Goal: Task Accomplishment & Management: Complete application form

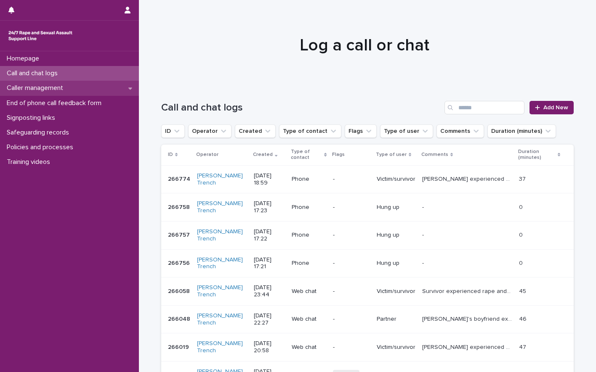
click at [56, 90] on p "Caller management" at bounding box center [36, 88] width 66 height 8
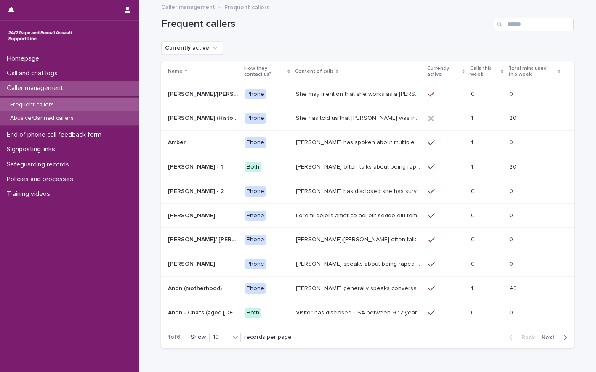
click at [49, 117] on p "Abusive/Banned callers" at bounding box center [41, 118] width 77 height 7
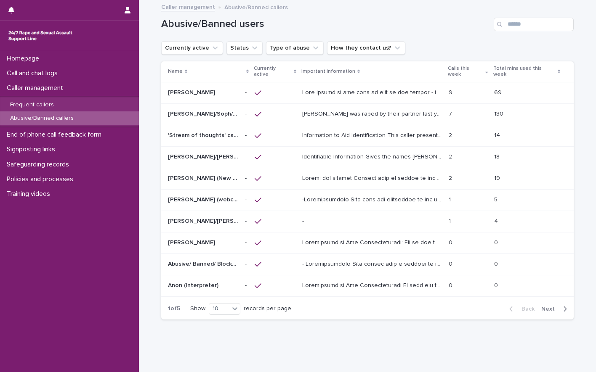
click at [320, 109] on p "Alice was raped by their partner last year and they're currently facing ongoing…" at bounding box center [372, 113] width 141 height 9
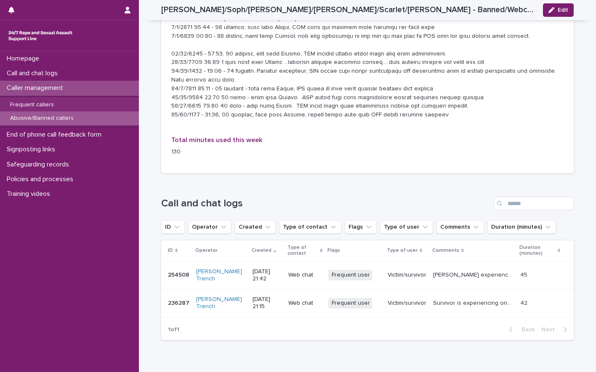
scroll to position [976, 0]
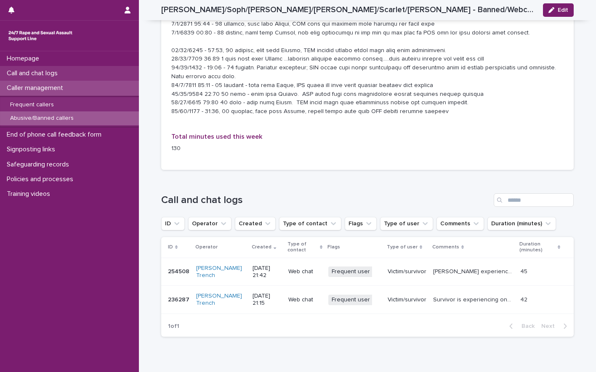
click at [34, 74] on p "Call and chat logs" at bounding box center [33, 73] width 61 height 8
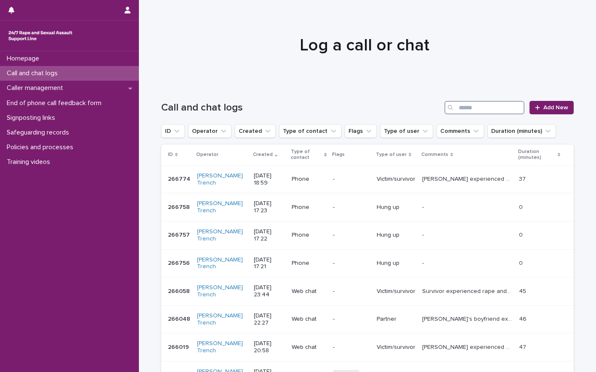
click at [471, 101] on input "Search" at bounding box center [484, 107] width 80 height 13
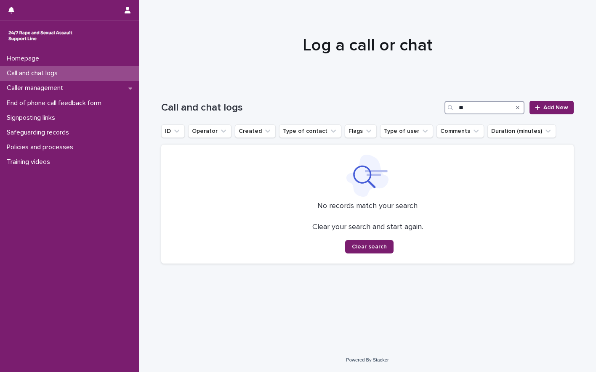
type input "*"
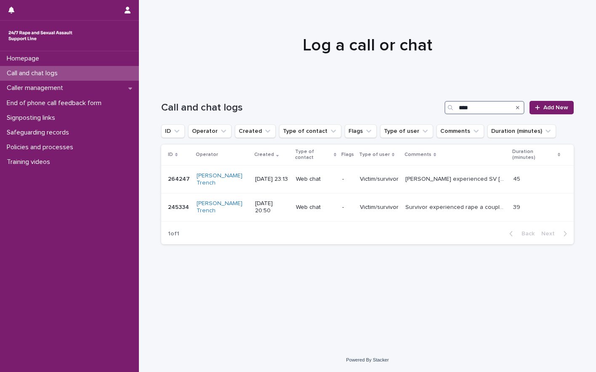
type input "****"
click at [449, 174] on p "[PERSON_NAME] experienced SV [DATE] at work by their boss. Explored support, co…" at bounding box center [456, 178] width 103 height 9
click at [64, 94] on div "Caller management" at bounding box center [69, 88] width 139 height 15
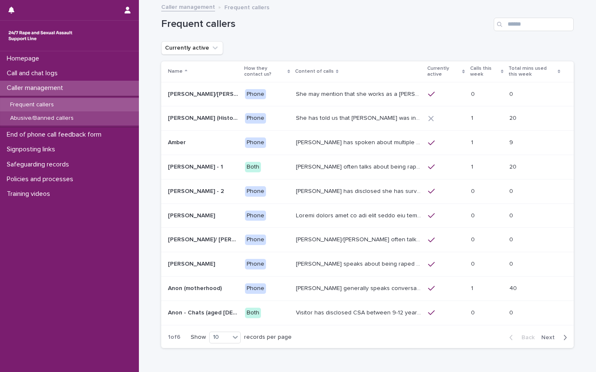
click at [56, 120] on p "Abusive/Banned callers" at bounding box center [41, 118] width 77 height 7
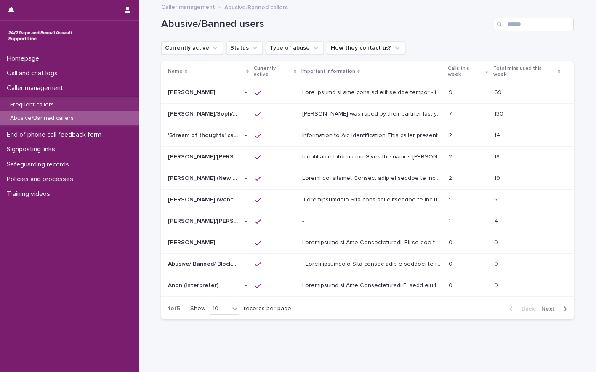
click at [324, 114] on div "Alice was raped by their partner last year and they're currently facing ongoing…" at bounding box center [372, 114] width 140 height 14
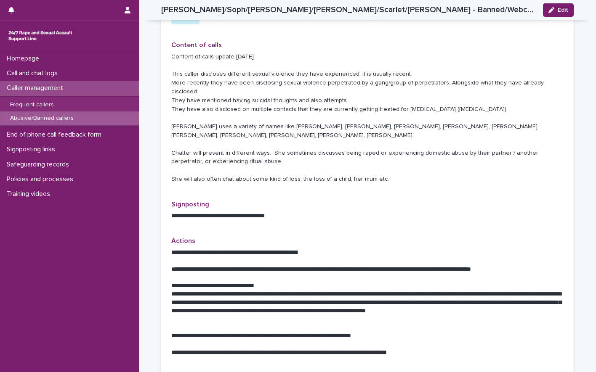
scroll to position [95, 0]
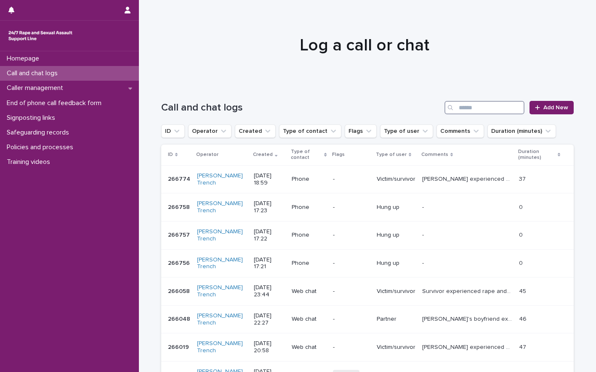
click at [483, 107] on input "Search" at bounding box center [484, 107] width 80 height 13
type input "****"
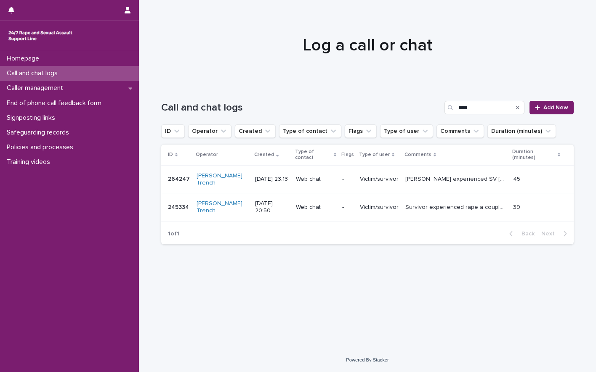
click at [458, 202] on p "Survivor experienced rape a couple hours ago by [DEMOGRAPHIC_DATA] boss at work…" at bounding box center [456, 206] width 103 height 9
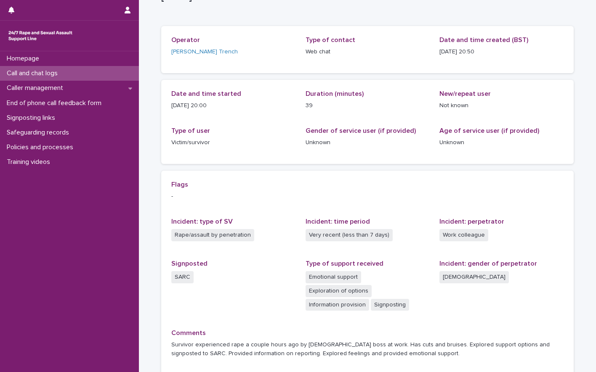
scroll to position [55, 0]
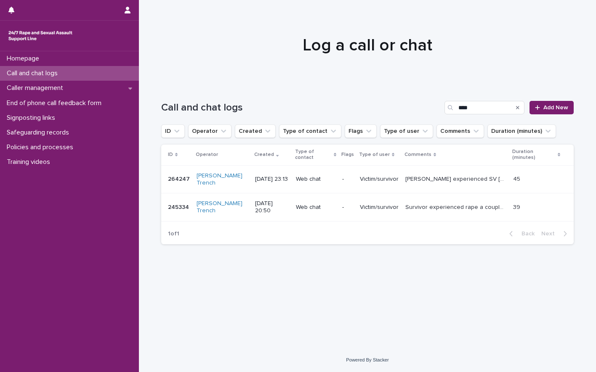
click at [452, 174] on p "[PERSON_NAME] experienced SV [DATE] at work by their boss. Explored support, co…" at bounding box center [456, 178] width 103 height 9
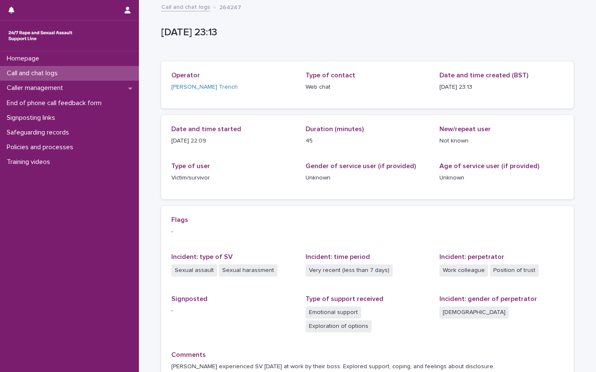
click at [72, 70] on div "Call and chat logs" at bounding box center [69, 73] width 139 height 15
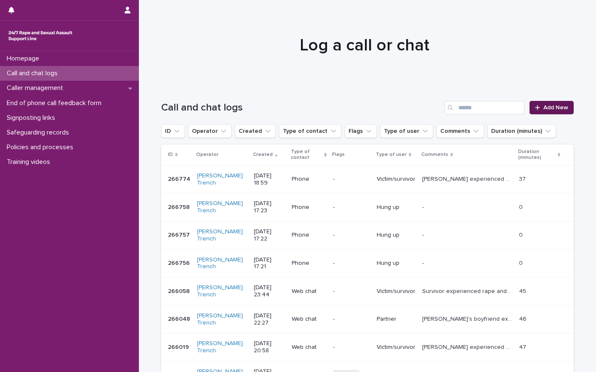
click at [551, 111] on link "Add New" at bounding box center [551, 107] width 44 height 13
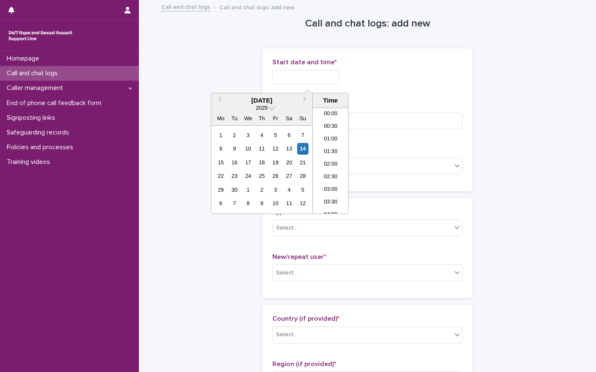
click at [295, 79] on input "text" at bounding box center [305, 77] width 66 height 15
click at [331, 147] on li "19:30" at bounding box center [331, 148] width 36 height 13
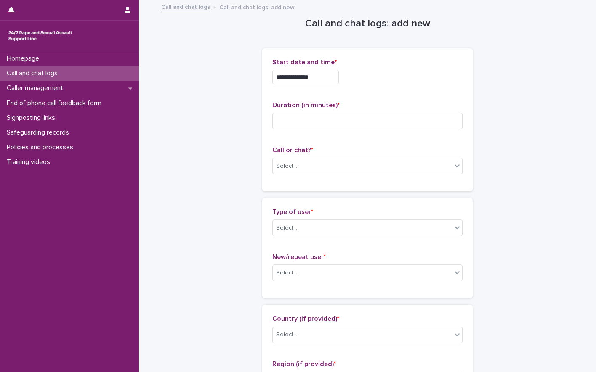
click at [324, 79] on input "**********" at bounding box center [305, 77] width 66 height 15
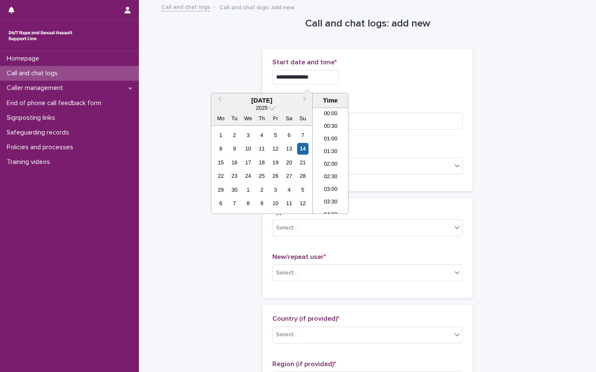
scroll to position [446, 0]
type input "**********"
click at [378, 127] on input at bounding box center [367, 121] width 190 height 17
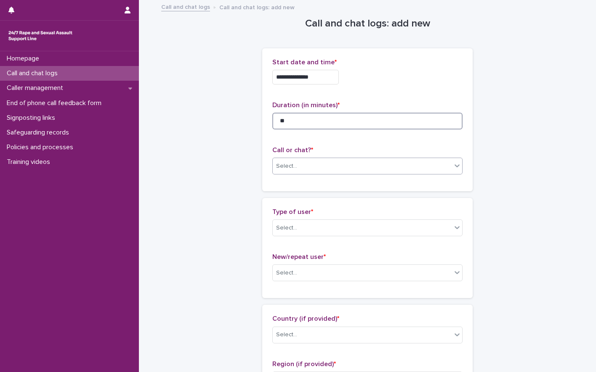
type input "**"
click at [330, 166] on div "Select..." at bounding box center [362, 167] width 179 height 14
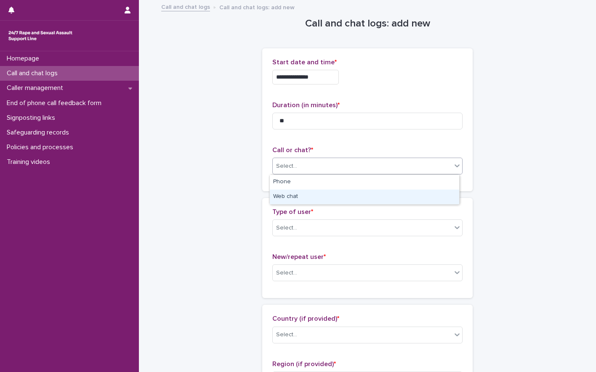
click at [302, 196] on div "Web chat" at bounding box center [364, 197] width 189 height 15
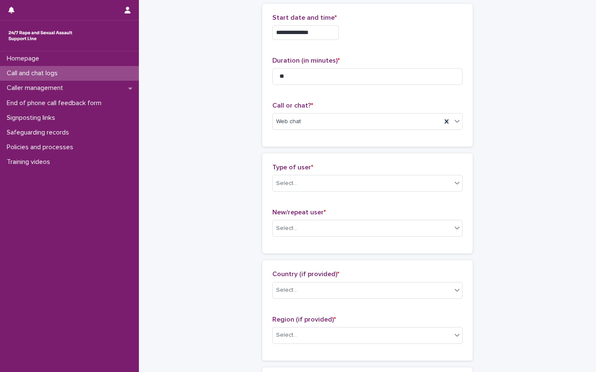
scroll to position [126, 0]
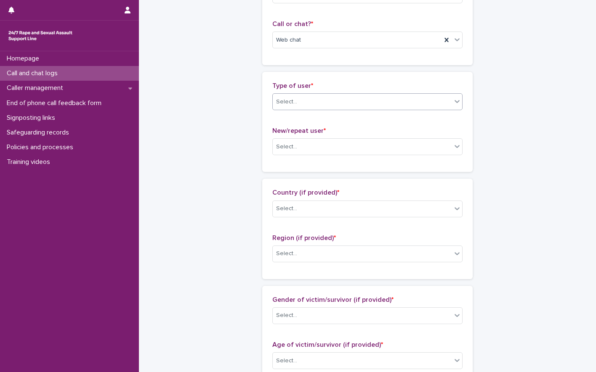
click at [306, 102] on div "Select..." at bounding box center [362, 102] width 179 height 14
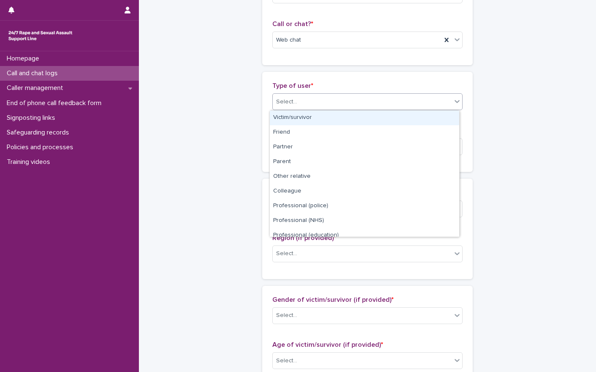
click at [311, 119] on div "Victim/survivor" at bounding box center [364, 118] width 189 height 15
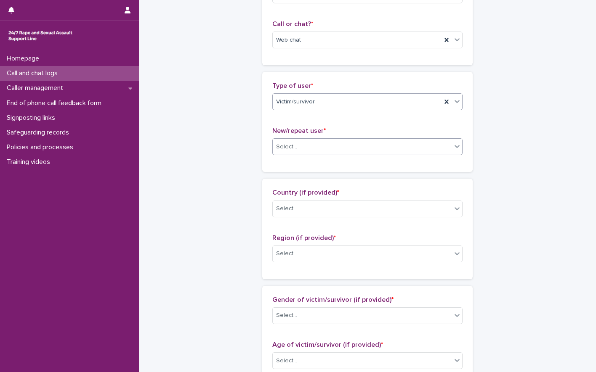
click at [309, 145] on div "Select..." at bounding box center [362, 147] width 179 height 14
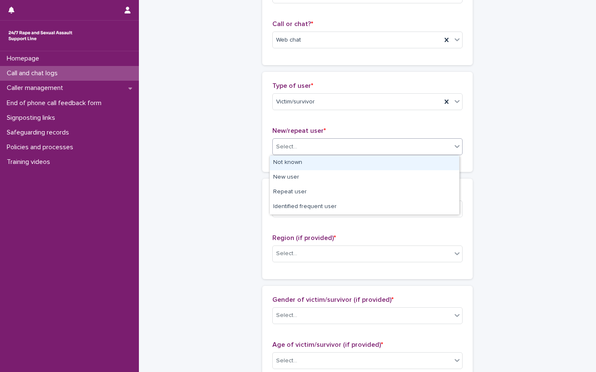
click at [306, 160] on div "Not known" at bounding box center [364, 163] width 189 height 15
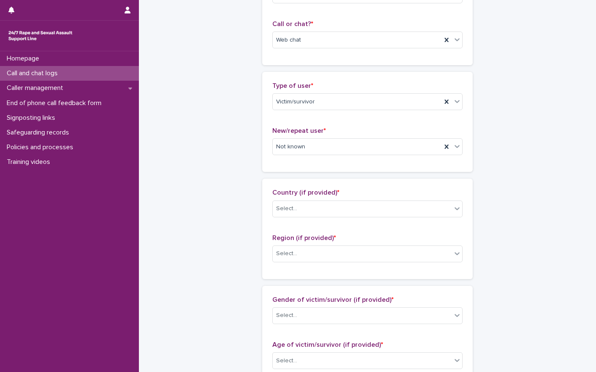
click at [236, 138] on div "**********" at bounding box center [367, 330] width 412 height 911
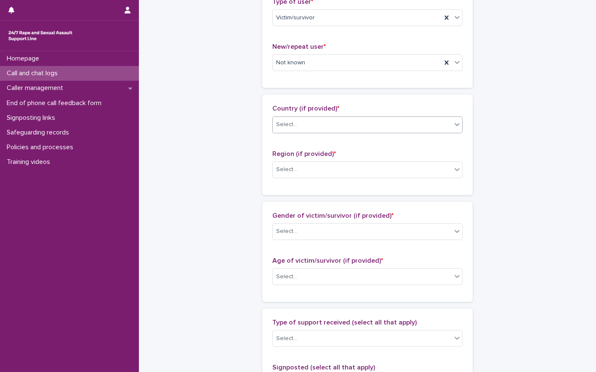
click at [321, 122] on div "Select..." at bounding box center [362, 125] width 179 height 14
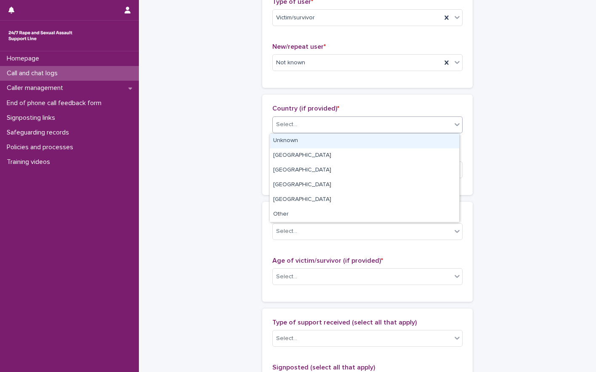
click at [309, 141] on div "Unknown" at bounding box center [364, 141] width 189 height 15
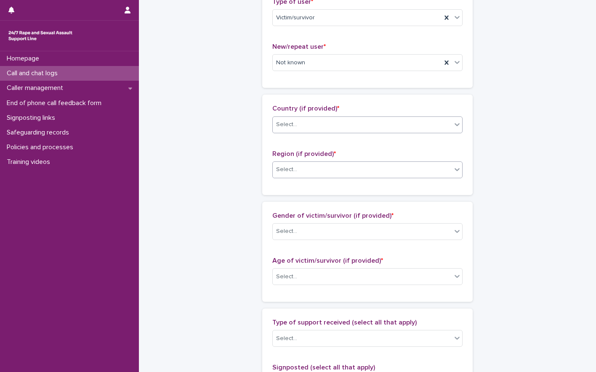
click at [306, 167] on div "Select..." at bounding box center [362, 170] width 179 height 14
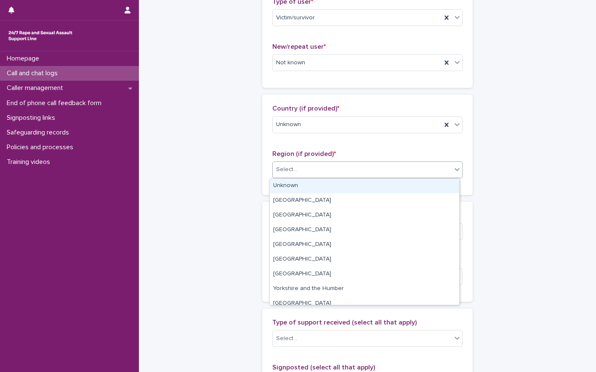
click at [297, 179] on div "Unknown" at bounding box center [364, 186] width 189 height 15
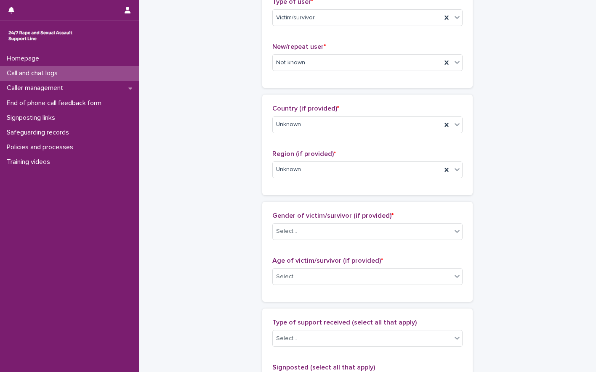
click at [213, 133] on div "**********" at bounding box center [367, 245] width 412 height 911
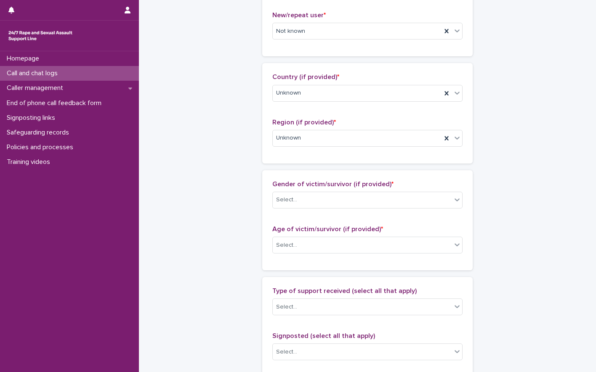
scroll to position [295, 0]
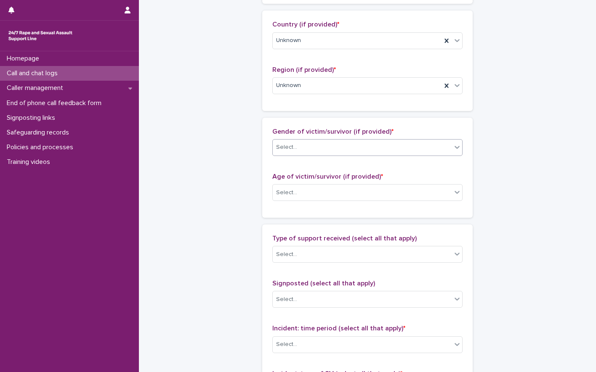
click at [330, 153] on div "Select..." at bounding box center [362, 148] width 179 height 14
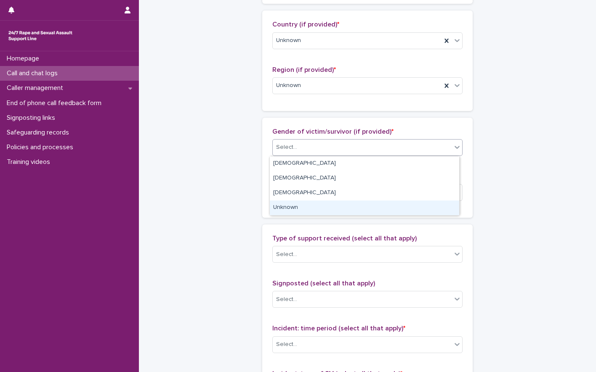
click at [295, 202] on div "Unknown" at bounding box center [364, 208] width 189 height 15
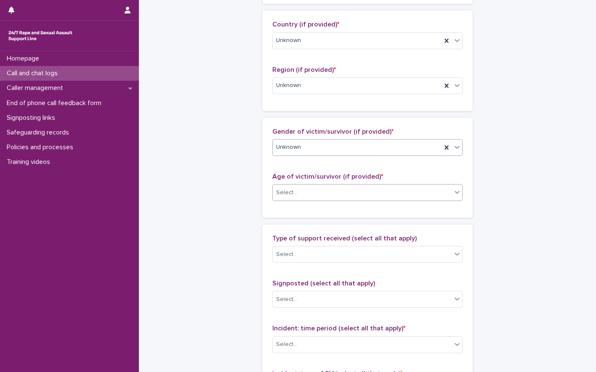
click at [288, 193] on div "Select..." at bounding box center [286, 193] width 21 height 9
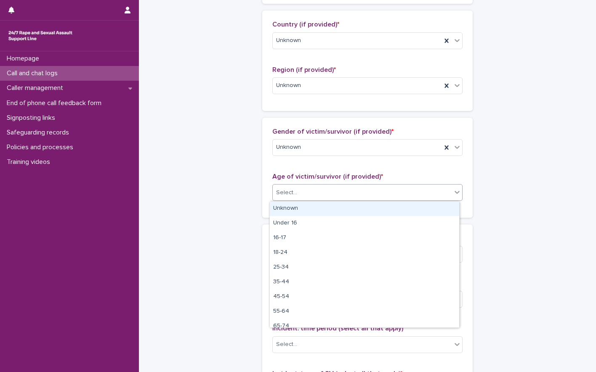
click at [292, 207] on div "Unknown" at bounding box center [364, 209] width 189 height 15
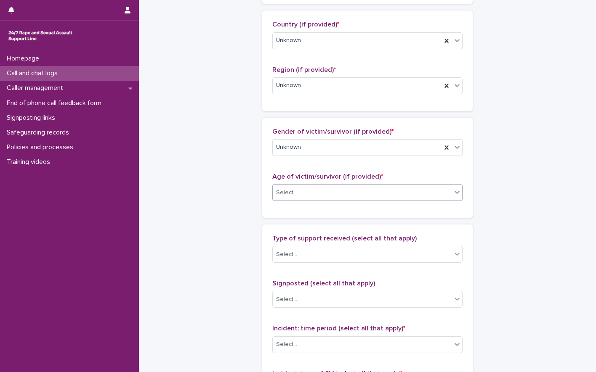
click at [239, 171] on div "**********" at bounding box center [367, 161] width 412 height 911
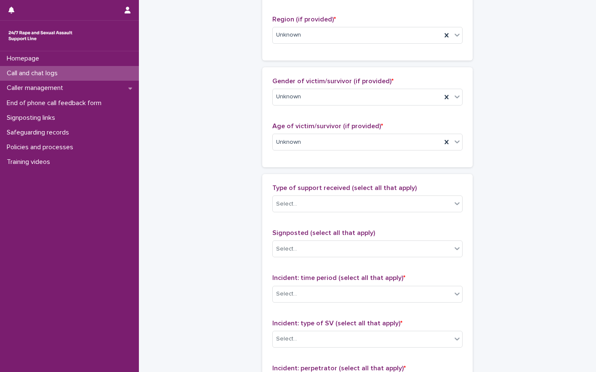
scroll to position [421, 0]
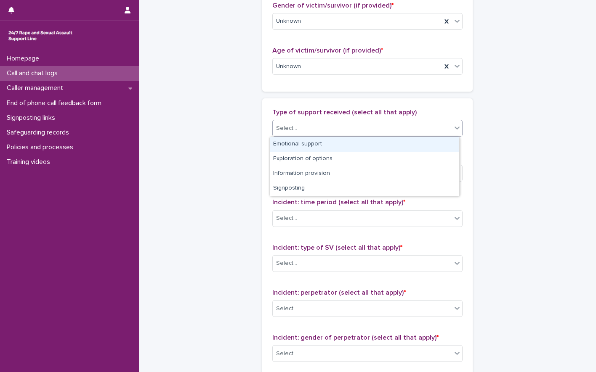
click at [301, 122] on div "Select..." at bounding box center [362, 129] width 179 height 14
click at [305, 145] on div "Emotional support" at bounding box center [364, 144] width 189 height 15
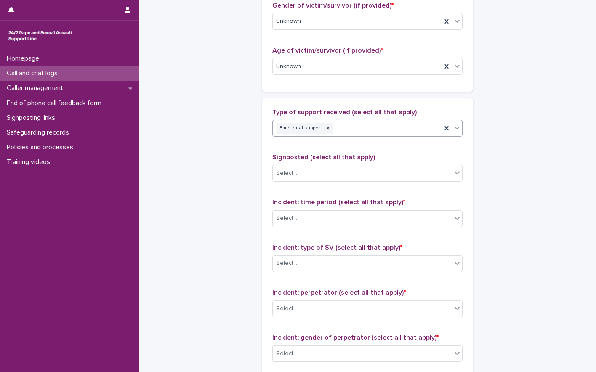
click at [392, 128] on div "Emotional support" at bounding box center [357, 128] width 169 height 15
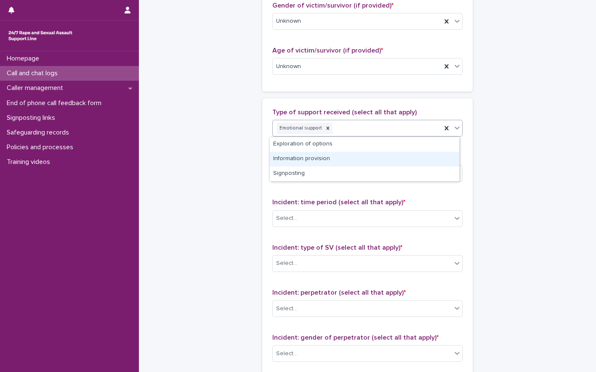
click at [307, 161] on div "Information provision" at bounding box center [364, 159] width 189 height 15
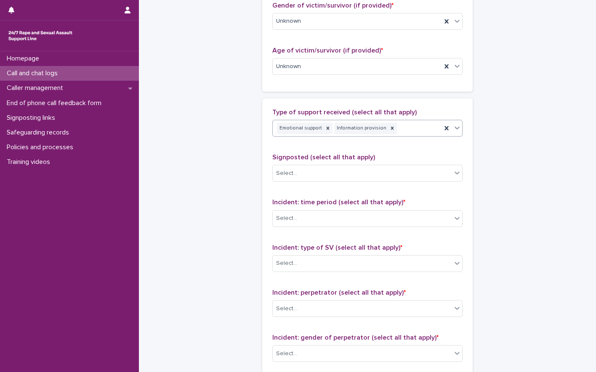
click at [411, 127] on div "Emotional support Information provision" at bounding box center [357, 128] width 169 height 15
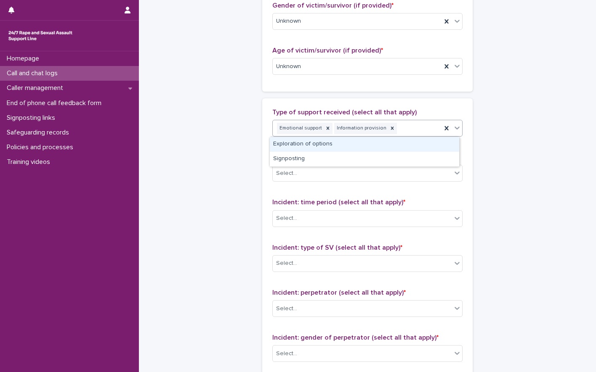
click at [520, 117] on div "**********" at bounding box center [367, 35] width 412 height 911
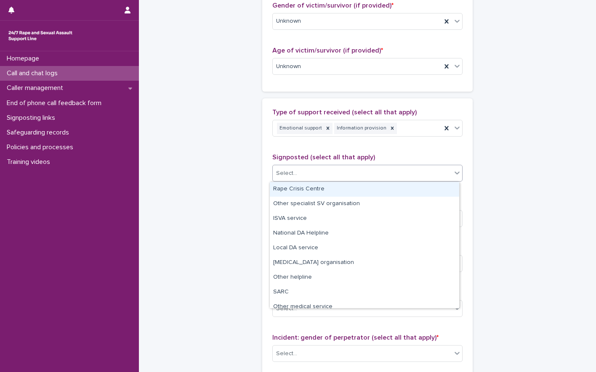
click at [353, 176] on div "Select..." at bounding box center [362, 174] width 179 height 14
click at [536, 113] on div "**********" at bounding box center [367, 35] width 412 height 911
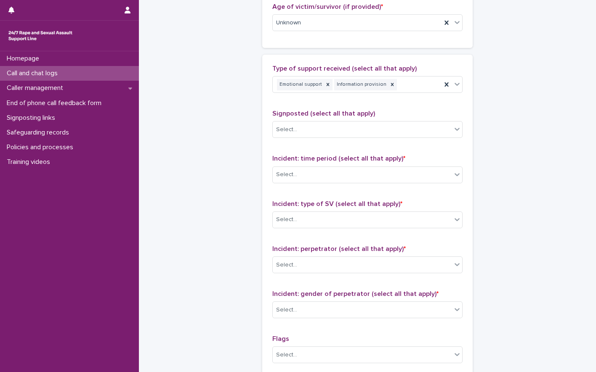
scroll to position [505, 0]
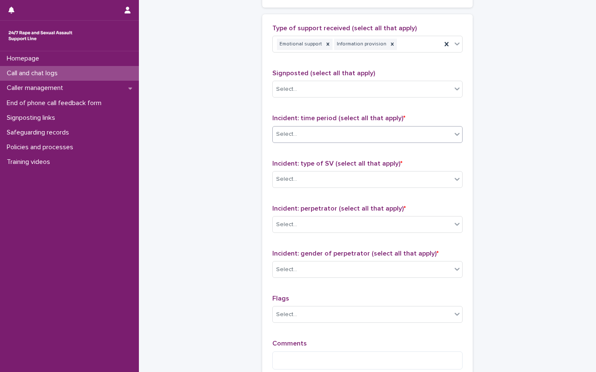
click at [350, 136] on div "Select..." at bounding box center [362, 135] width 179 height 14
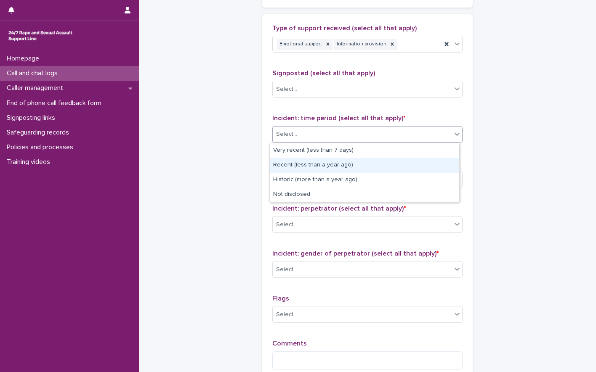
click at [332, 168] on div "Recent (less than a year ago)" at bounding box center [364, 165] width 189 height 15
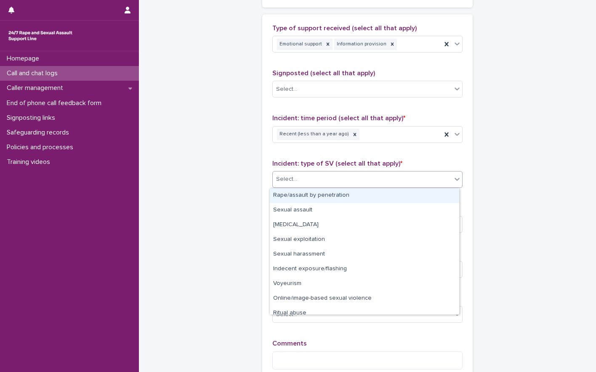
drag, startPoint x: 328, startPoint y: 187, endPoint x: 324, endPoint y: 186, distance: 4.3
click at [328, 187] on div "Select..." at bounding box center [367, 179] width 190 height 17
click at [328, 195] on div "Rape/assault by penetration" at bounding box center [364, 196] width 189 height 15
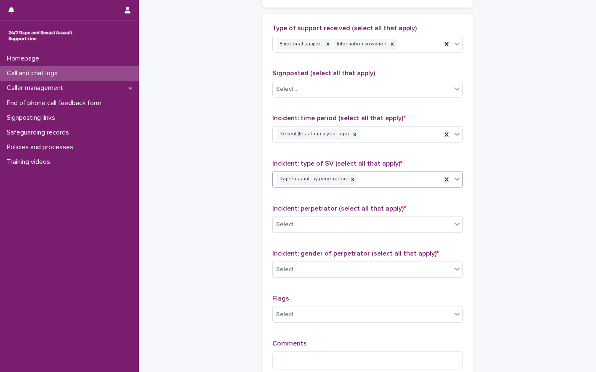
click at [384, 178] on div "Rape/assault by penetration" at bounding box center [357, 179] width 169 height 15
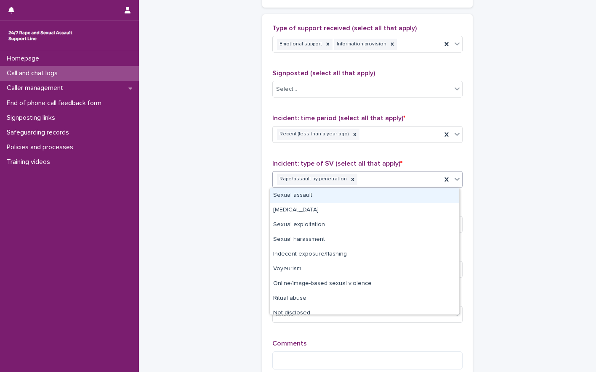
click at [311, 197] on div "Sexual assault" at bounding box center [364, 196] width 189 height 15
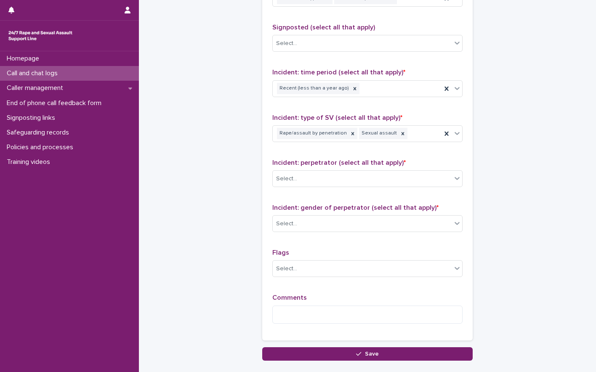
scroll to position [589, 0]
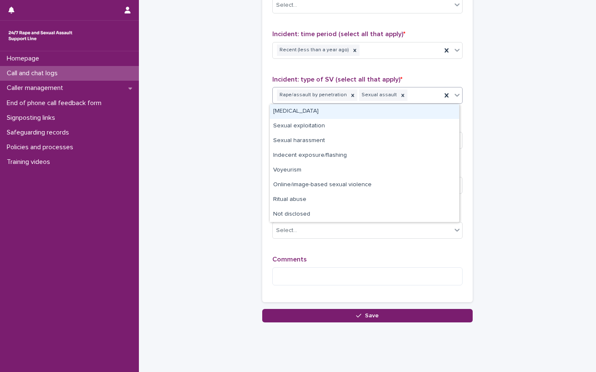
click at [405, 101] on div "Rape/assault by penetration Sexual assault" at bounding box center [357, 95] width 169 height 15
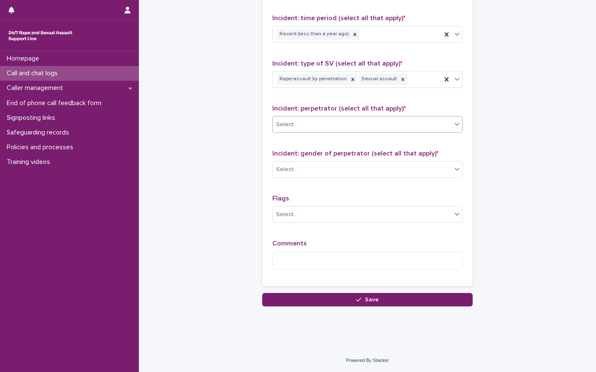
click at [338, 128] on div "Select..." at bounding box center [362, 125] width 179 height 14
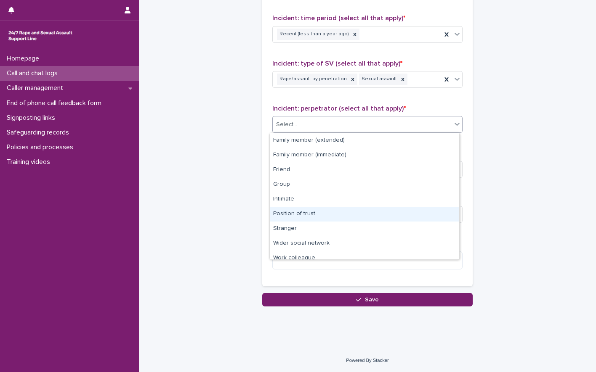
drag, startPoint x: 319, startPoint y: 190, endPoint x: 314, endPoint y: 210, distance: 20.8
click at [314, 210] on div "Position of trust" at bounding box center [364, 214] width 189 height 15
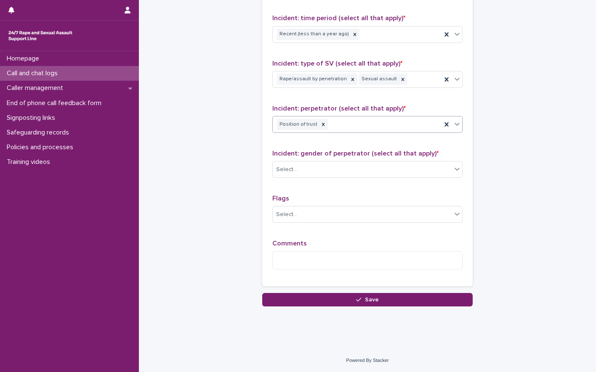
click at [364, 126] on div "Position of trust" at bounding box center [357, 124] width 169 height 15
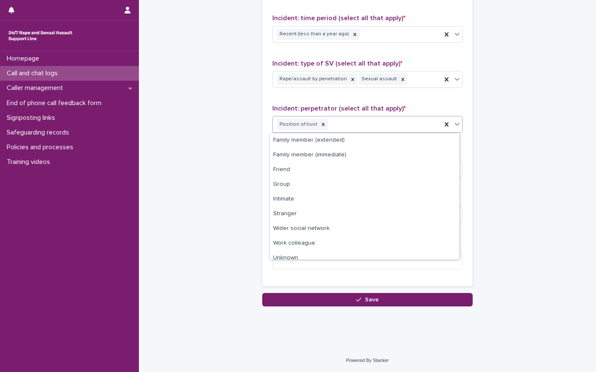
scroll to position [21, 0]
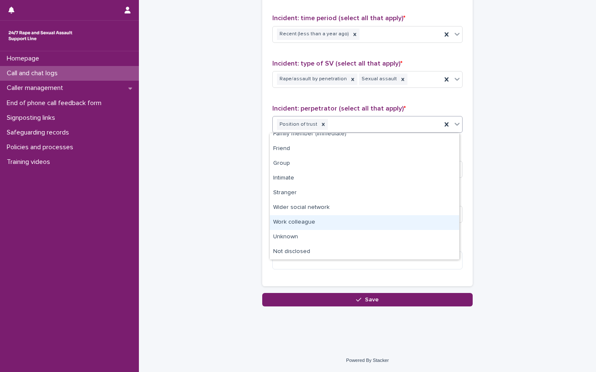
click at [308, 223] on div "Work colleague" at bounding box center [364, 222] width 189 height 15
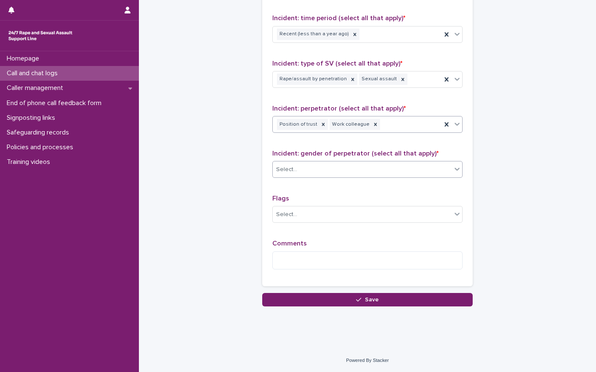
click at [315, 172] on div "Select..." at bounding box center [362, 170] width 179 height 14
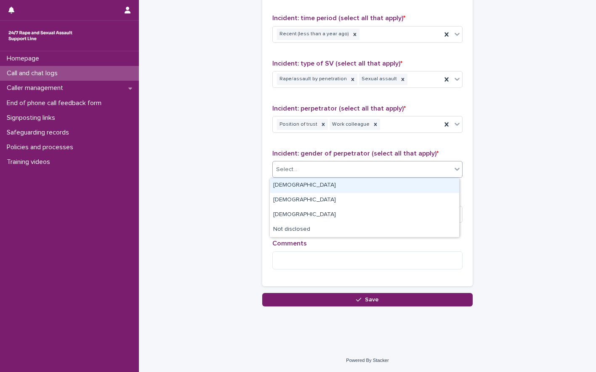
click at [302, 185] on div "[DEMOGRAPHIC_DATA]" at bounding box center [364, 185] width 189 height 15
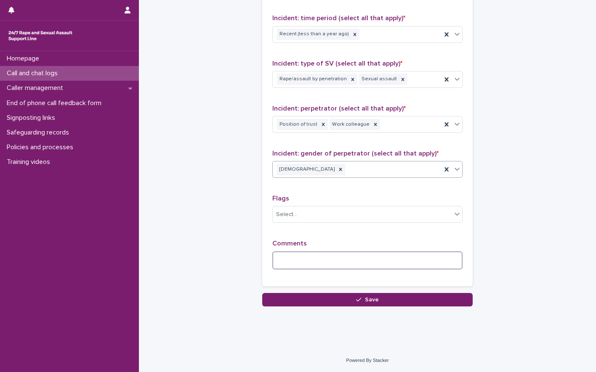
click at [293, 260] on textarea at bounding box center [367, 261] width 190 height 18
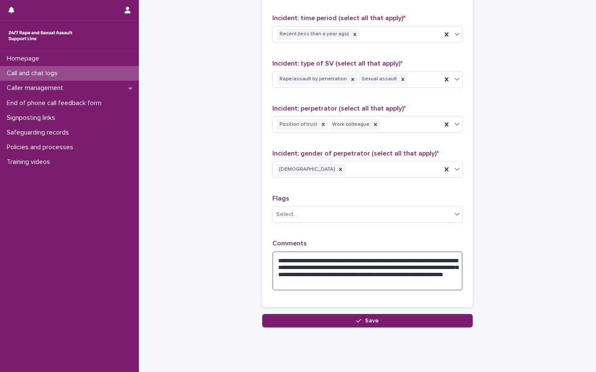
click at [378, 276] on textarea "**********" at bounding box center [367, 271] width 190 height 39
type textarea "**********"
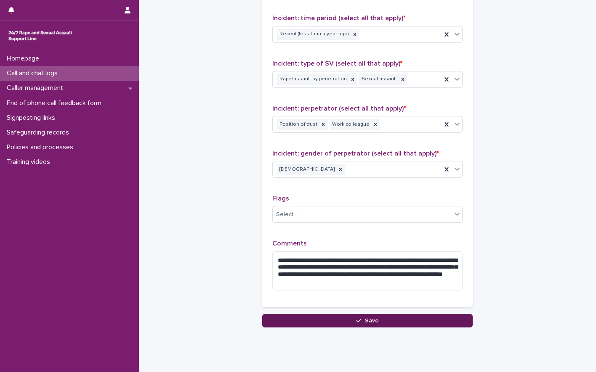
click at [364, 325] on button "Save" at bounding box center [367, 320] width 210 height 13
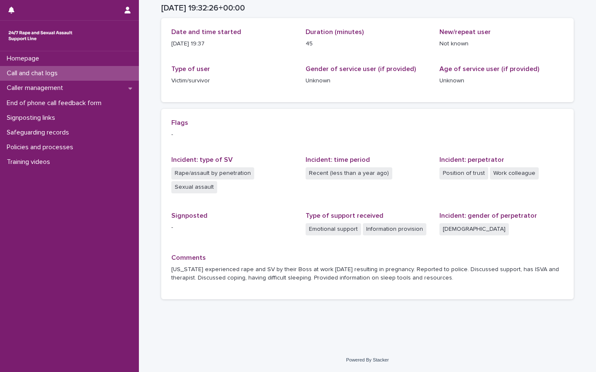
scroll to position [97, 0]
click at [16, 74] on p "Call and chat logs" at bounding box center [33, 73] width 61 height 8
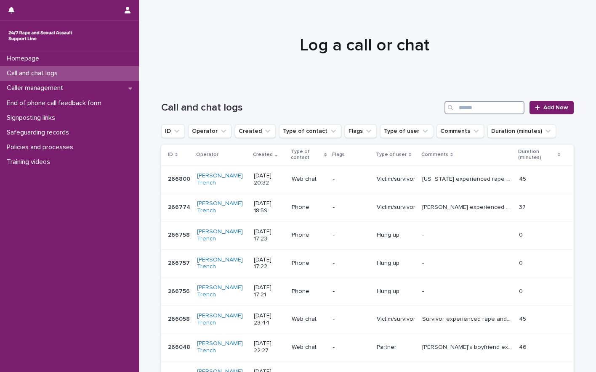
click at [479, 112] on input "Search" at bounding box center [484, 107] width 80 height 13
type input "********"
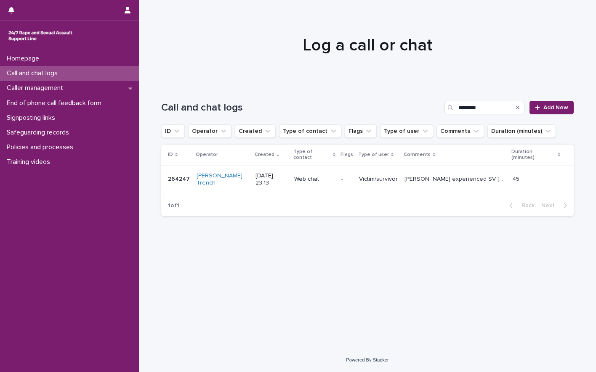
click at [442, 174] on p "[PERSON_NAME] experienced SV [DATE] at work by their boss. Explored support, co…" at bounding box center [455, 178] width 103 height 9
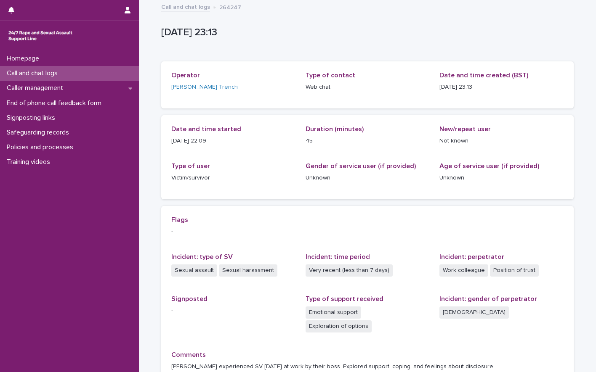
click at [57, 73] on p "Call and chat logs" at bounding box center [33, 73] width 61 height 8
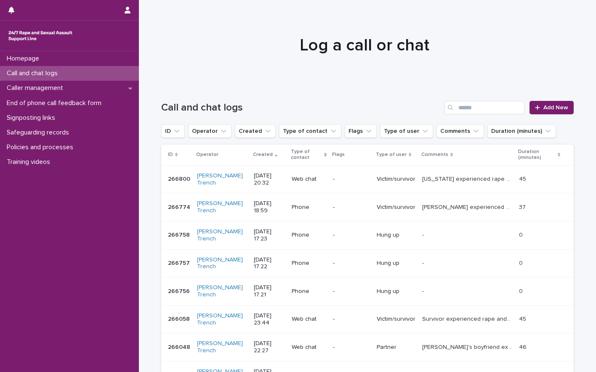
click at [586, 19] on div at bounding box center [364, 42] width 451 height 84
